Goal: Learn about a topic

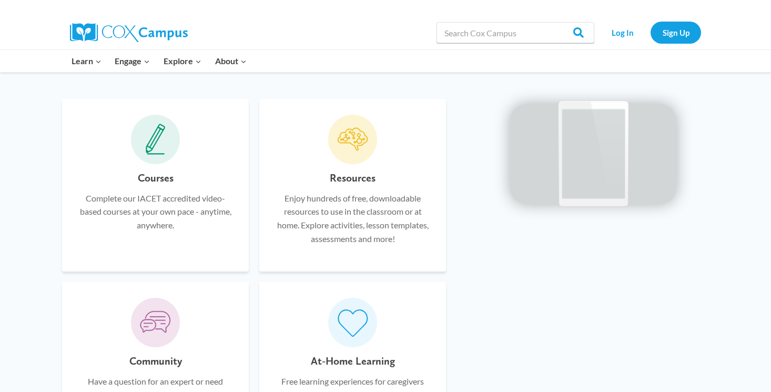
scroll to position [607, 0]
click at [154, 154] on icon at bounding box center [155, 153] width 17 height 1
click at [154, 198] on p "Complete our IACET accredited video-based courses at your own pace - anytime, a…" at bounding box center [155, 211] width 155 height 41
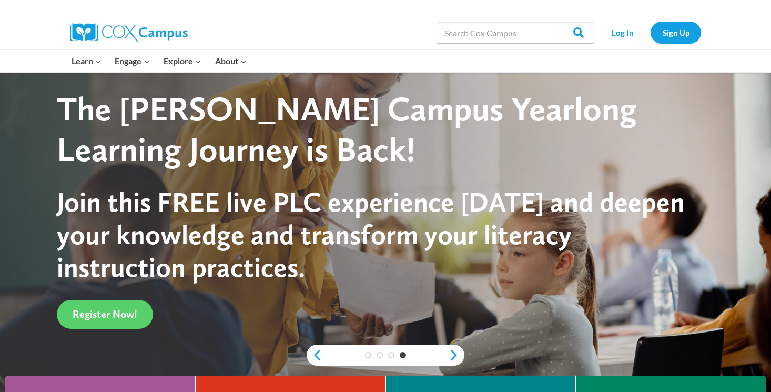
scroll to position [0, 0]
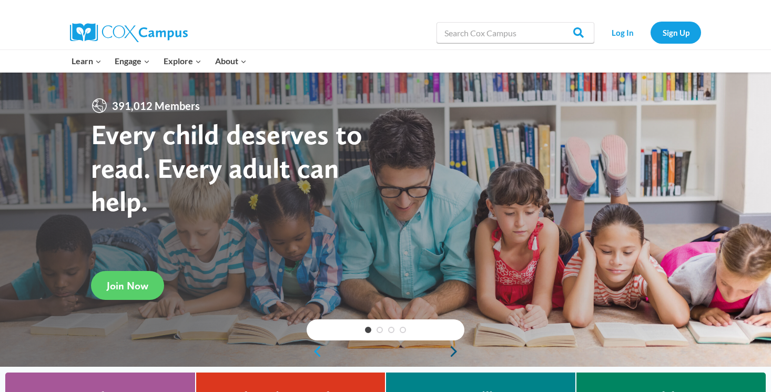
click at [454, 353] on link "Next" at bounding box center [457, 351] width 16 height 13
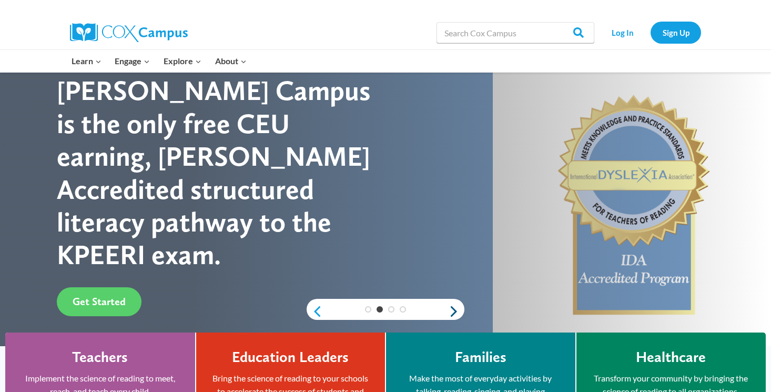
scroll to position [41, 0]
click at [455, 308] on link "Next" at bounding box center [457, 311] width 16 height 13
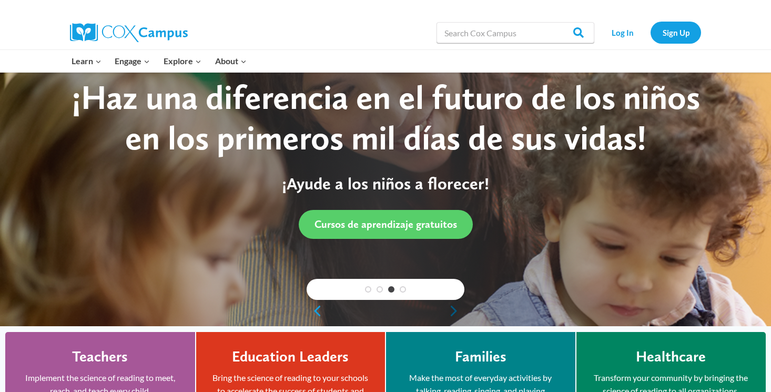
click at [452, 309] on link "Next" at bounding box center [457, 311] width 16 height 13
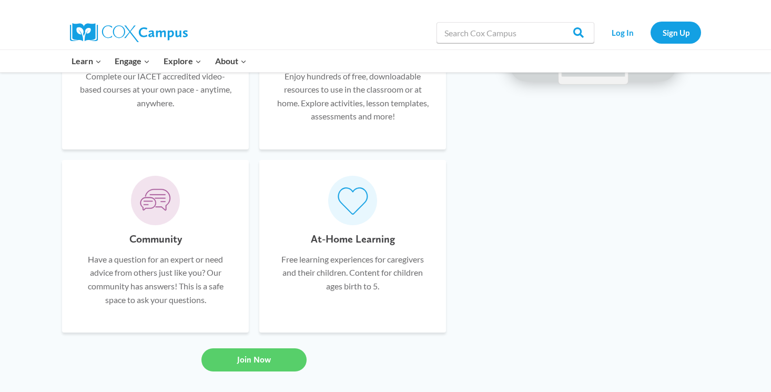
scroll to position [737, 0]
